Goal: Task Accomplishment & Management: Use online tool/utility

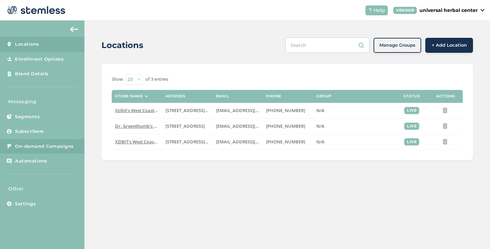
click at [50, 149] on span "On-demand Campaigns" at bounding box center [44, 146] width 59 height 7
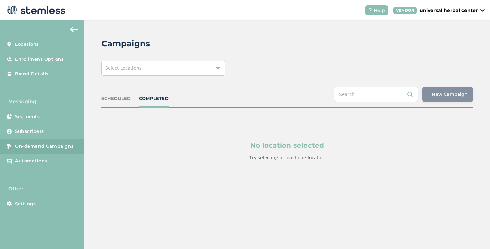
click at [175, 71] on div "Select Locations" at bounding box center [163, 68] width 124 height 15
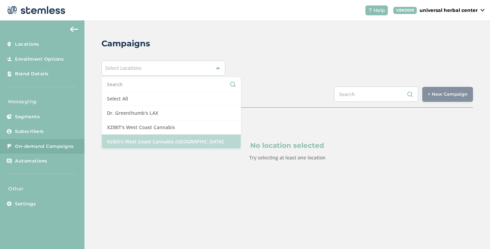
click at [170, 140] on li "Xzibit's West Coast Cannabis [GEOGRAPHIC_DATA]" at bounding box center [171, 142] width 139 height 14
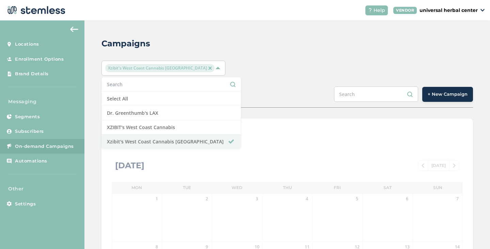
click at [271, 114] on div "Campaigns [PERSON_NAME]'s West Coast Cannabis Chatsworth Select All Dr. Greenth…" at bounding box center [287, 240] width 406 height 441
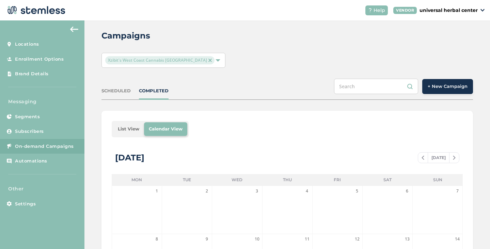
scroll to position [7, 0]
click at [452, 91] on button "+ New Campaign" at bounding box center [447, 86] width 51 height 15
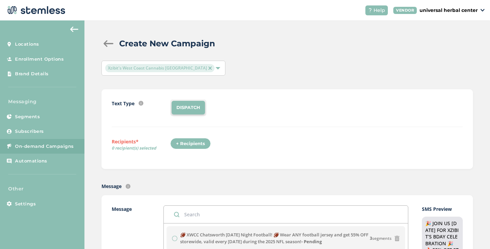
click at [376, 13] on span "Help" at bounding box center [380, 10] width 12 height 7
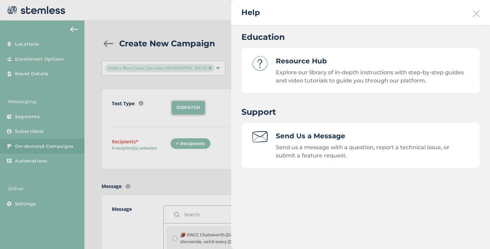
click at [296, 64] on h3 "Resource Hub" at bounding box center [372, 61] width 193 height 10
click at [209, 34] on div at bounding box center [245, 124] width 490 height 249
click at [477, 13] on icon at bounding box center [476, 13] width 7 height 7
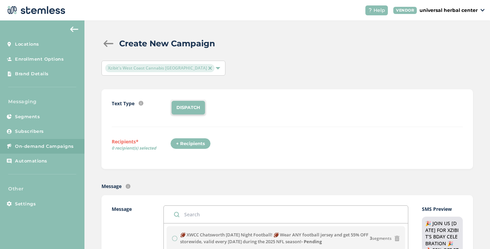
click at [289, 40] on div "Create New Campaign" at bounding box center [284, 43] width 366 height 12
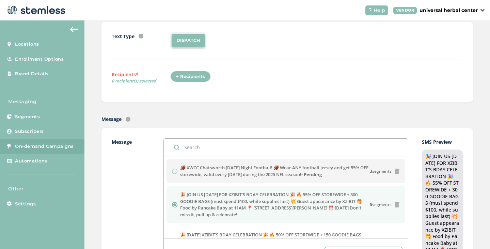
scroll to position [65, 0]
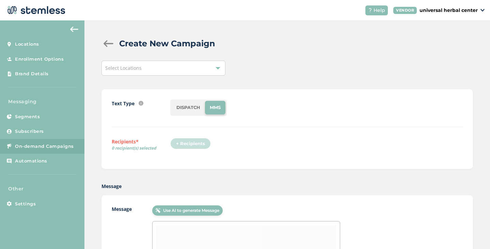
click at [166, 69] on div "Select Locations" at bounding box center [163, 68] width 124 height 15
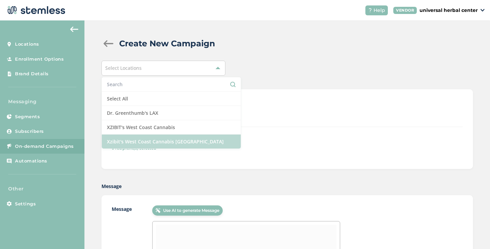
click at [173, 139] on li "Xzibit's West Coast Cannabis [GEOGRAPHIC_DATA]" at bounding box center [171, 142] width 139 height 14
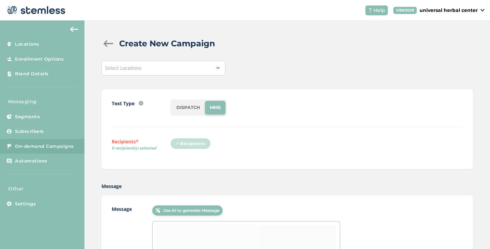
click at [194, 112] on li "DISPATCH" at bounding box center [188, 108] width 33 height 14
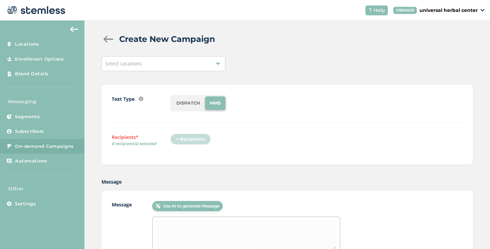
scroll to position [4, 0]
click at [175, 59] on div "Select Locations" at bounding box center [163, 64] width 124 height 15
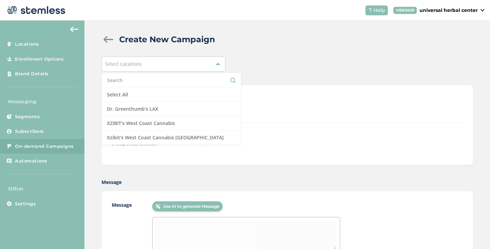
click at [248, 126] on div "Text Type SMS : A cost effective way to reach your customers. Send a intro text…" at bounding box center [287, 124] width 351 height 59
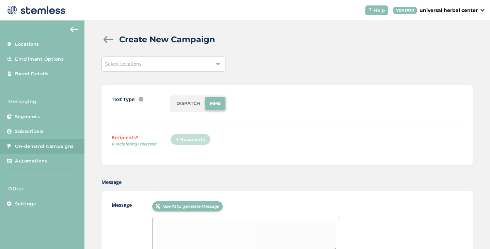
click at [180, 101] on li "DISPATCH" at bounding box center [188, 104] width 33 height 14
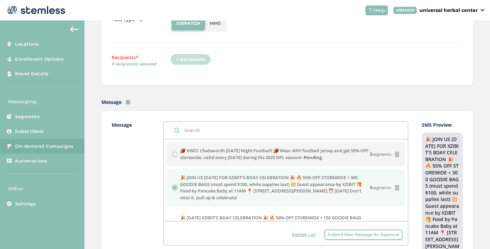
scroll to position [87, 0]
